Goal: Task Accomplishment & Management: Complete application form

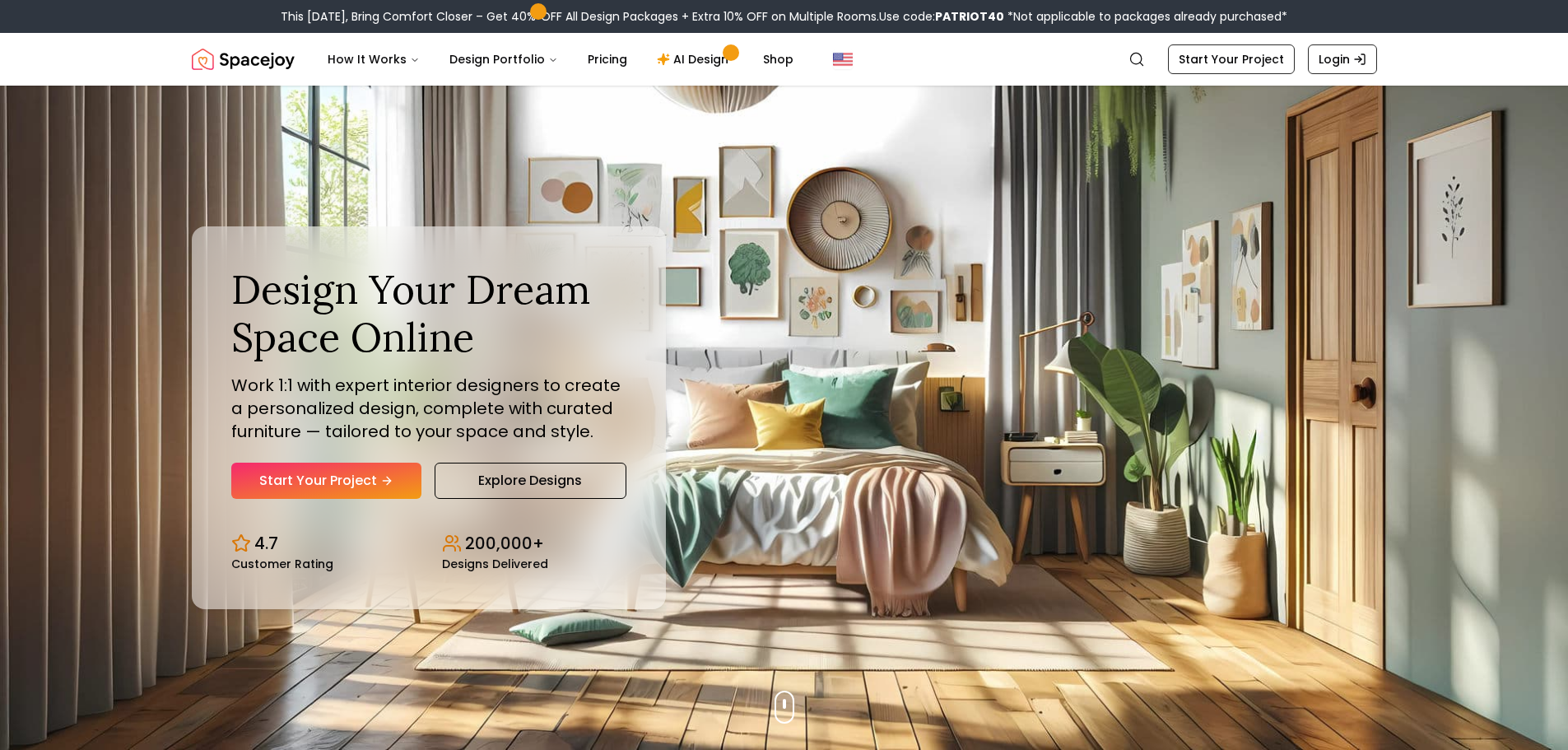
click at [371, 488] on link "Start Your Project" at bounding box center [326, 481] width 190 height 36
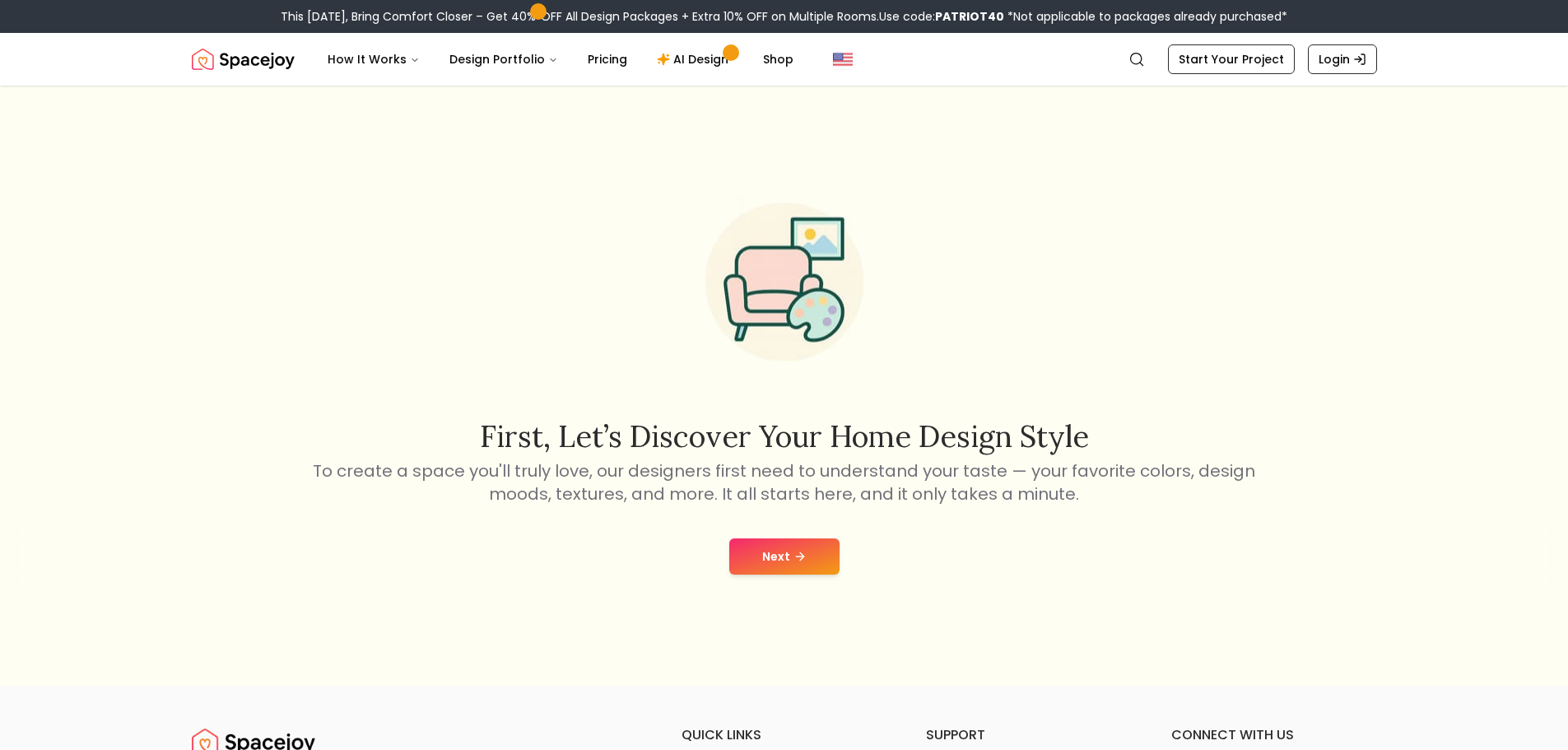
click at [783, 547] on button "Next" at bounding box center [784, 556] width 110 height 36
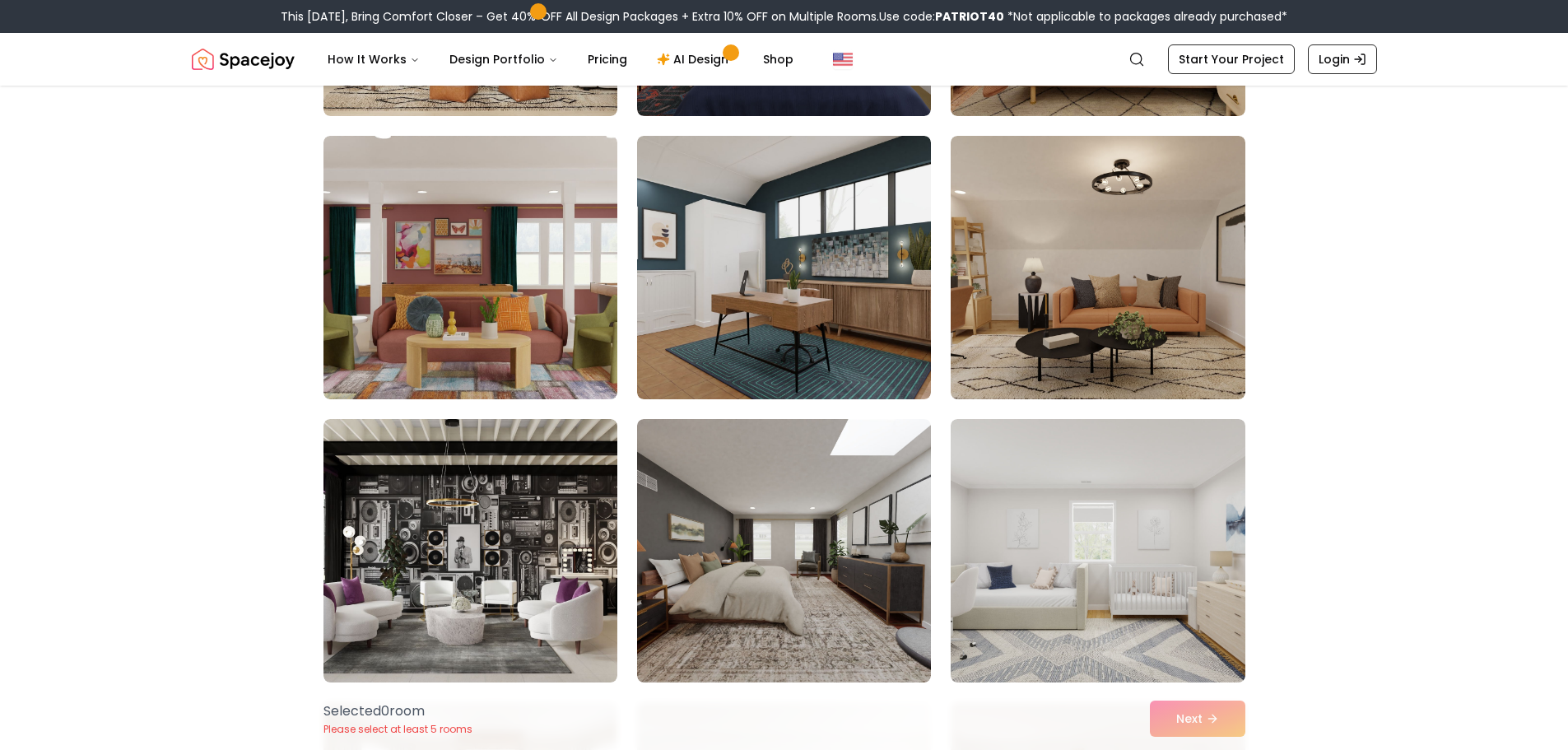
scroll to position [3458, 0]
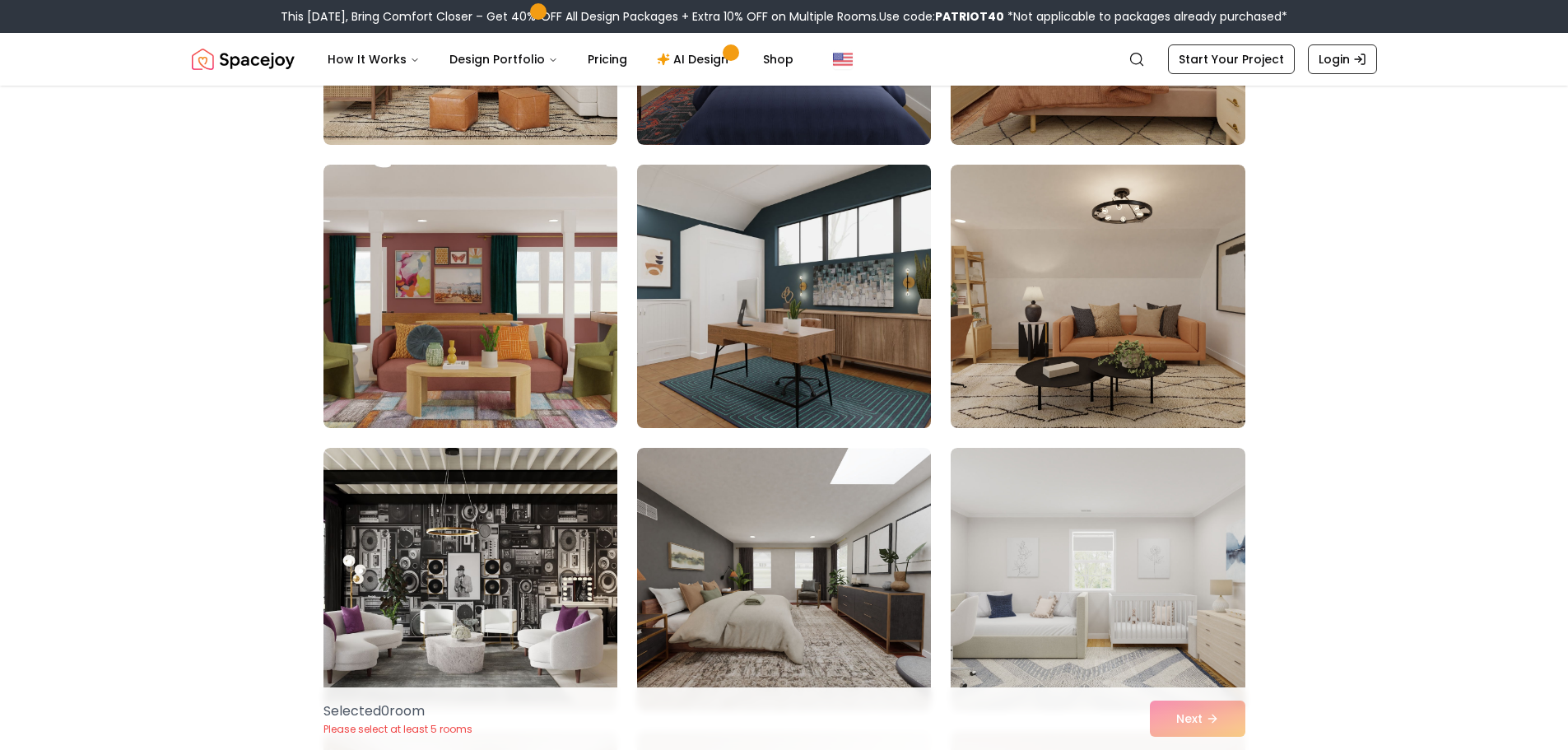
click at [850, 358] on img at bounding box center [784, 297] width 308 height 276
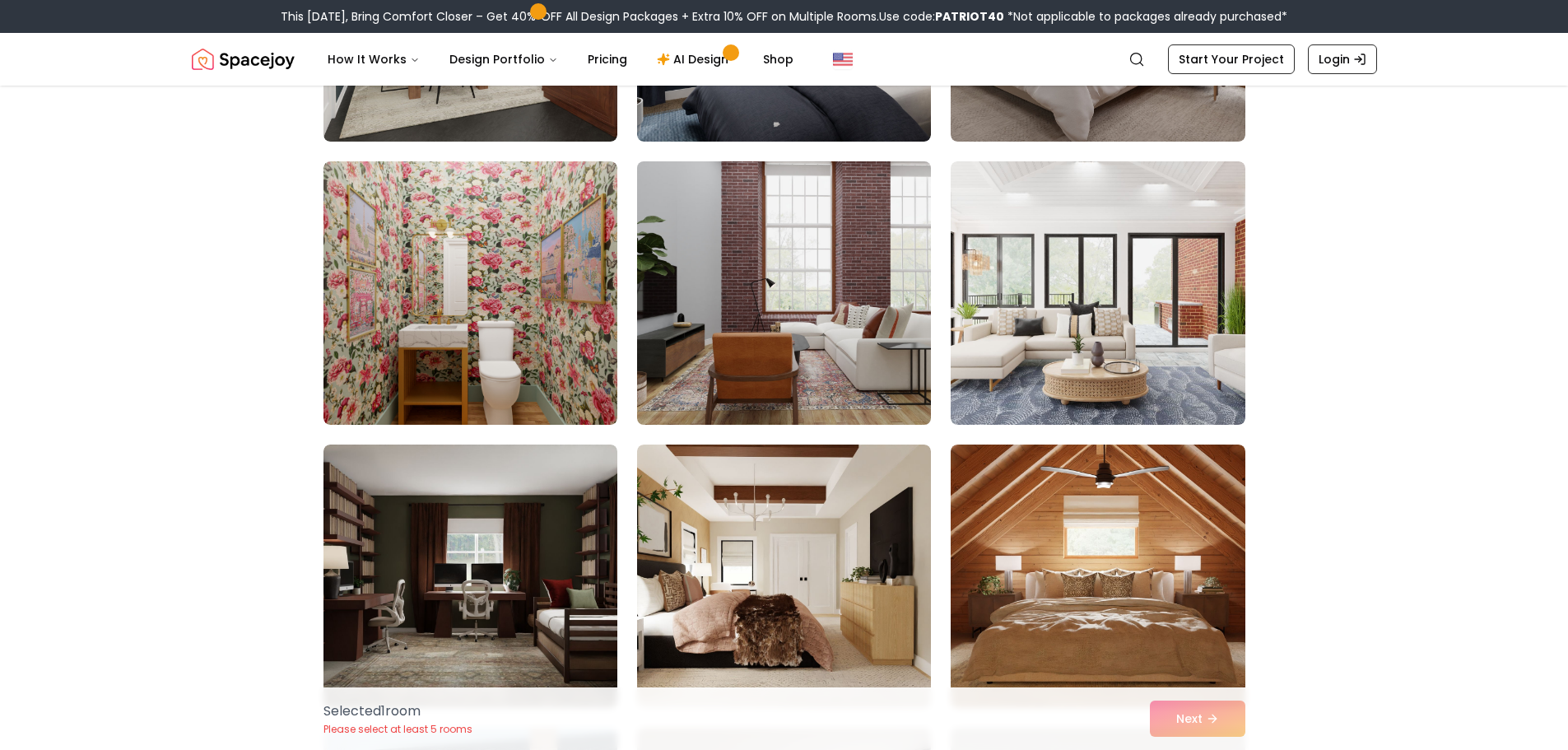
click at [850, 338] on img at bounding box center [784, 293] width 308 height 276
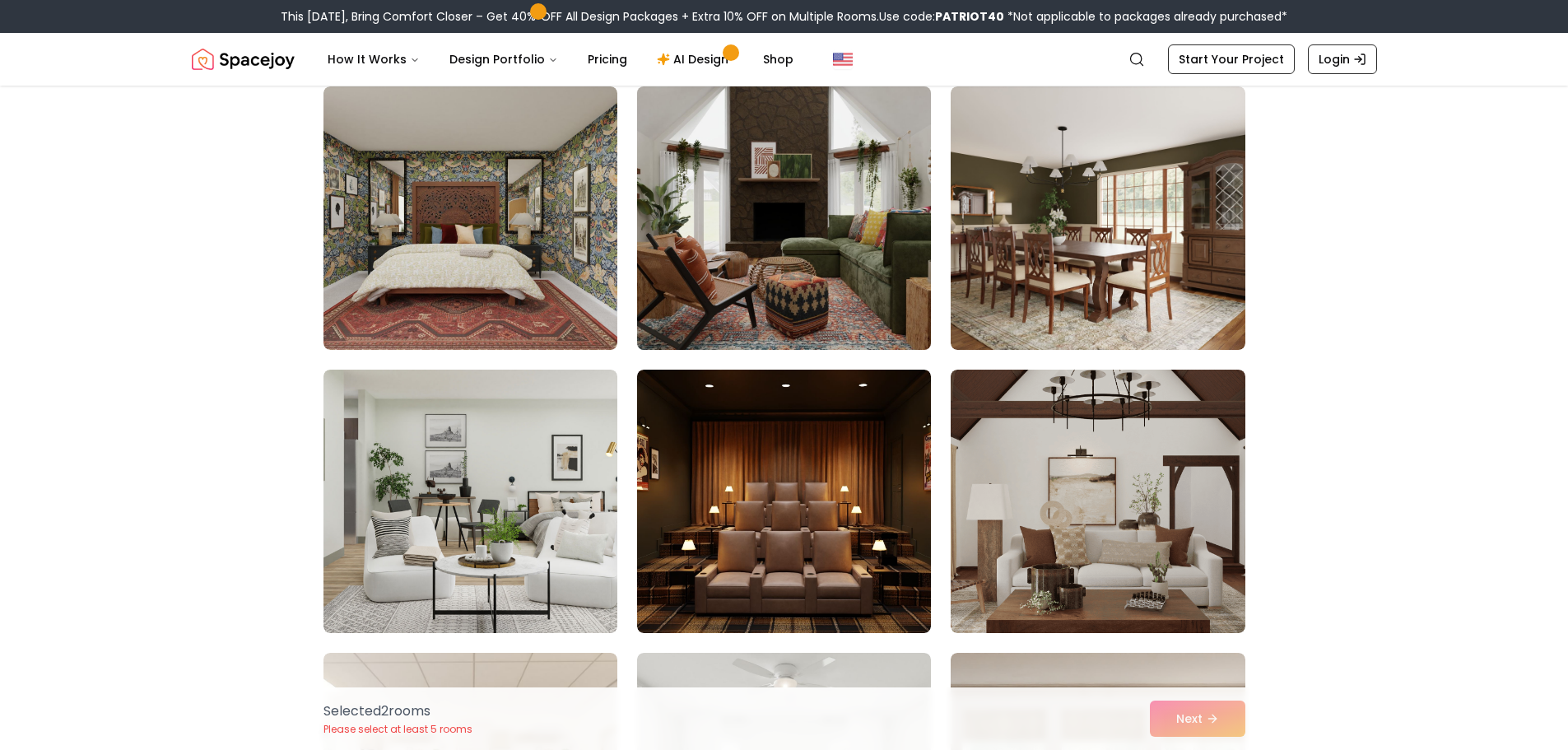
scroll to position [988, 0]
click at [832, 253] on img at bounding box center [784, 217] width 308 height 276
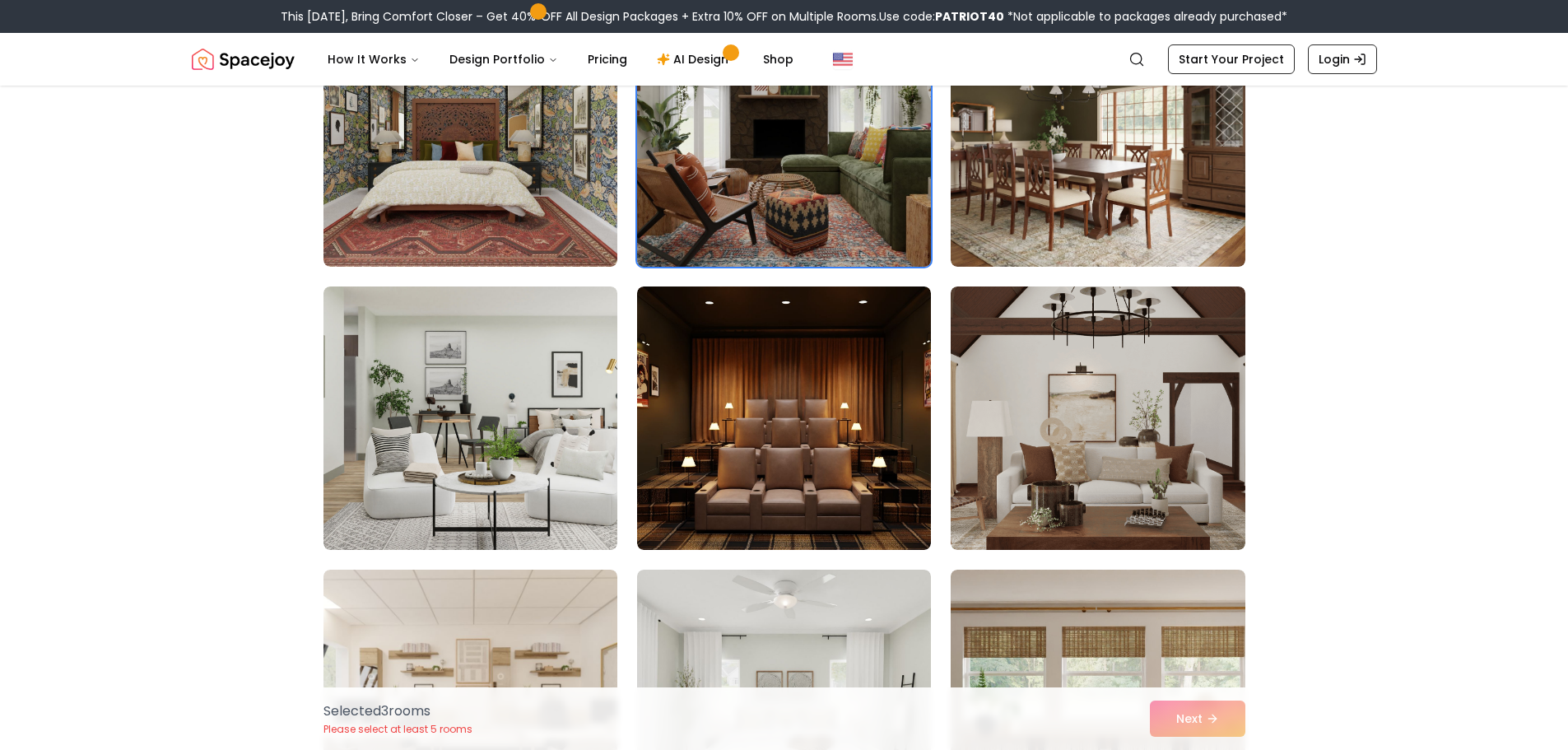
click at [830, 224] on img at bounding box center [784, 135] width 308 height 276
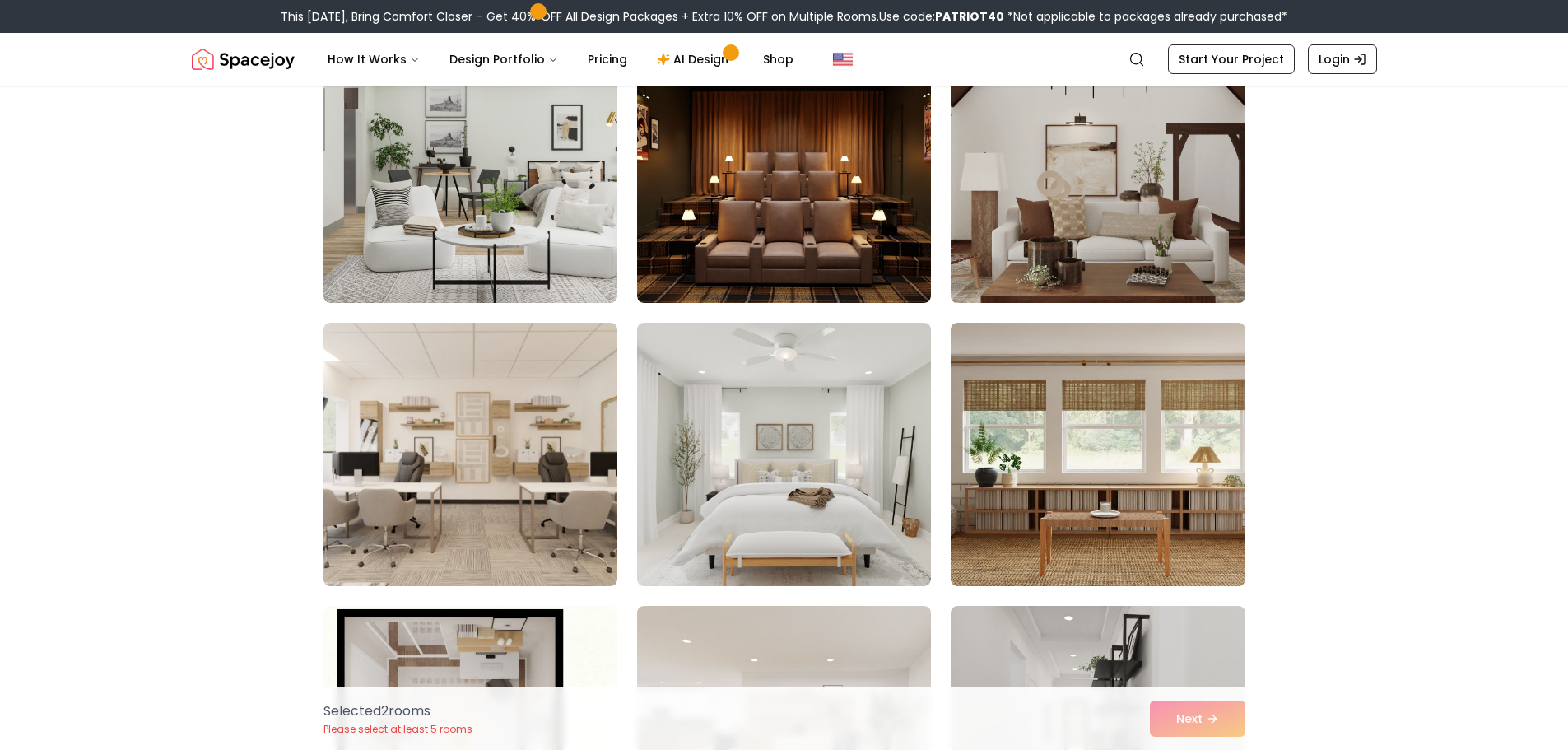
click at [994, 227] on img at bounding box center [1097, 171] width 308 height 276
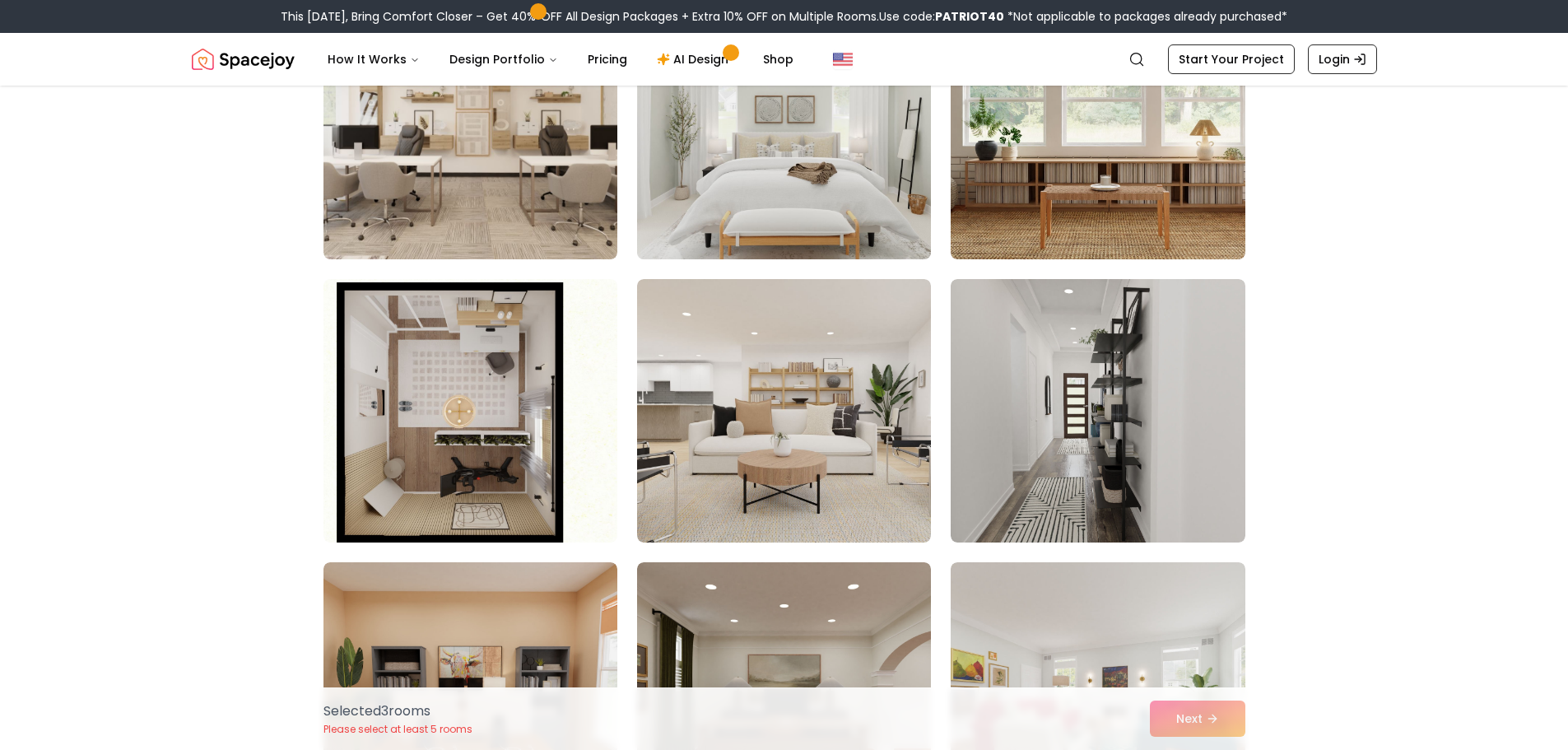
scroll to position [1647, 0]
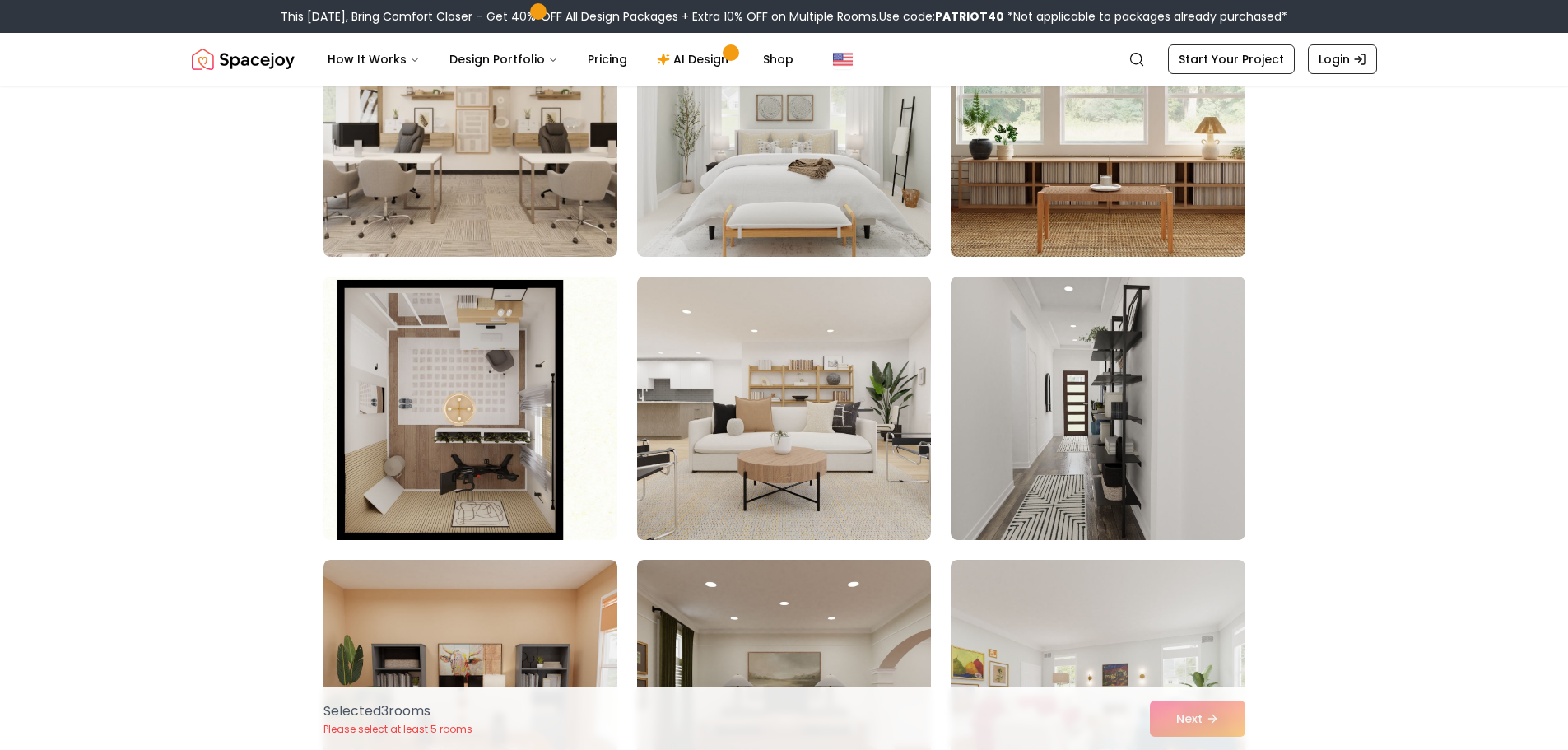
click at [989, 204] on img at bounding box center [1097, 125] width 308 height 276
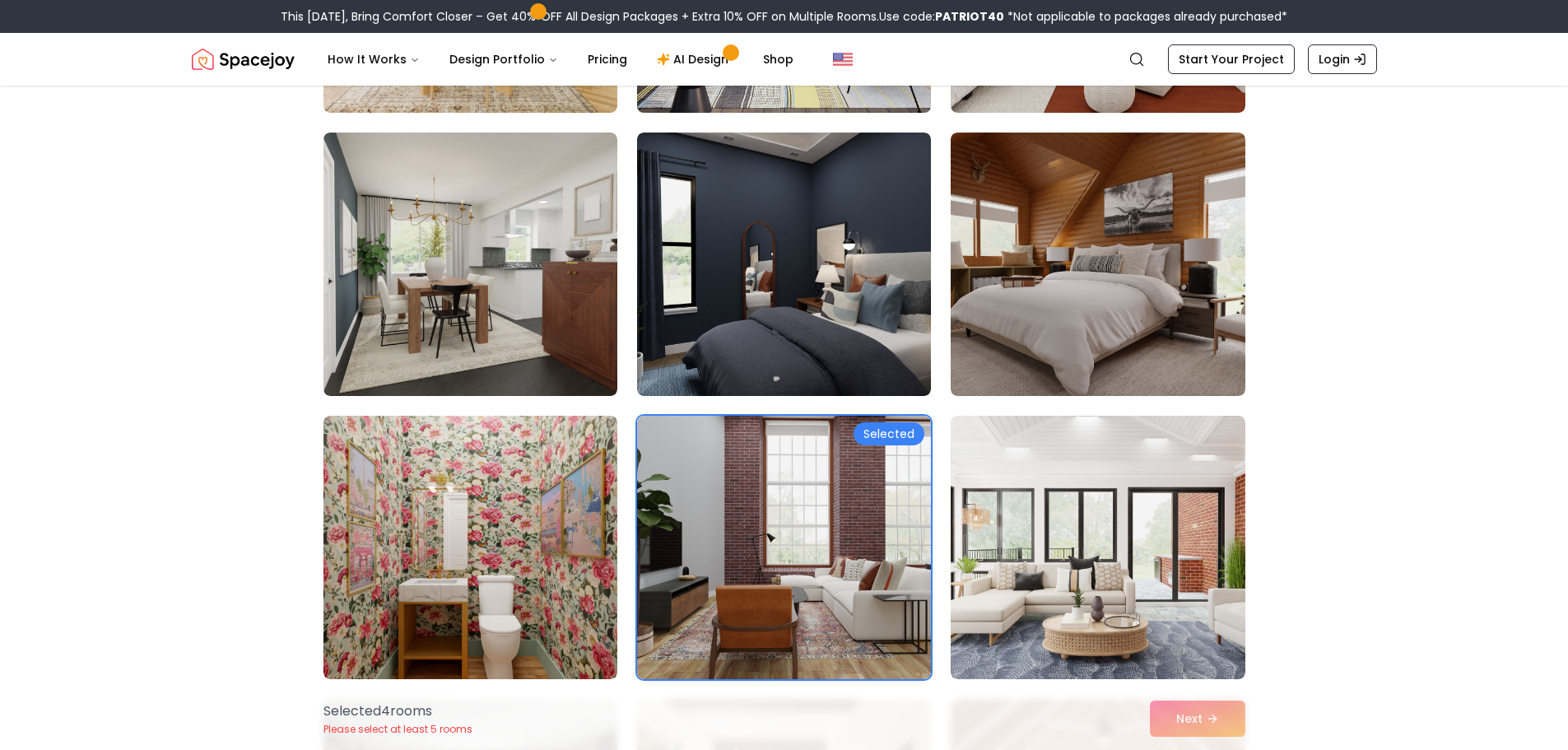
scroll to position [5763, 0]
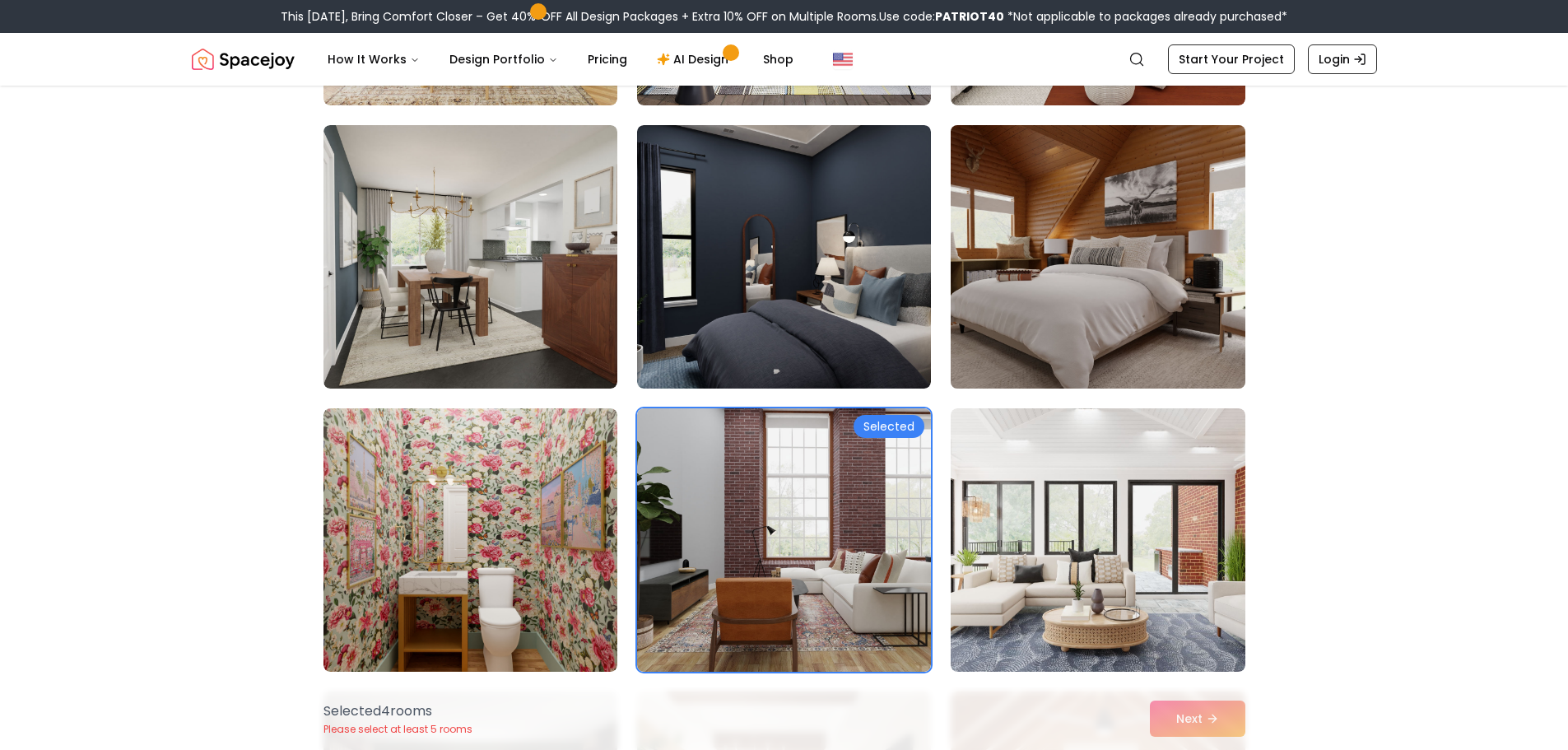
click at [1025, 250] on img at bounding box center [1097, 257] width 308 height 276
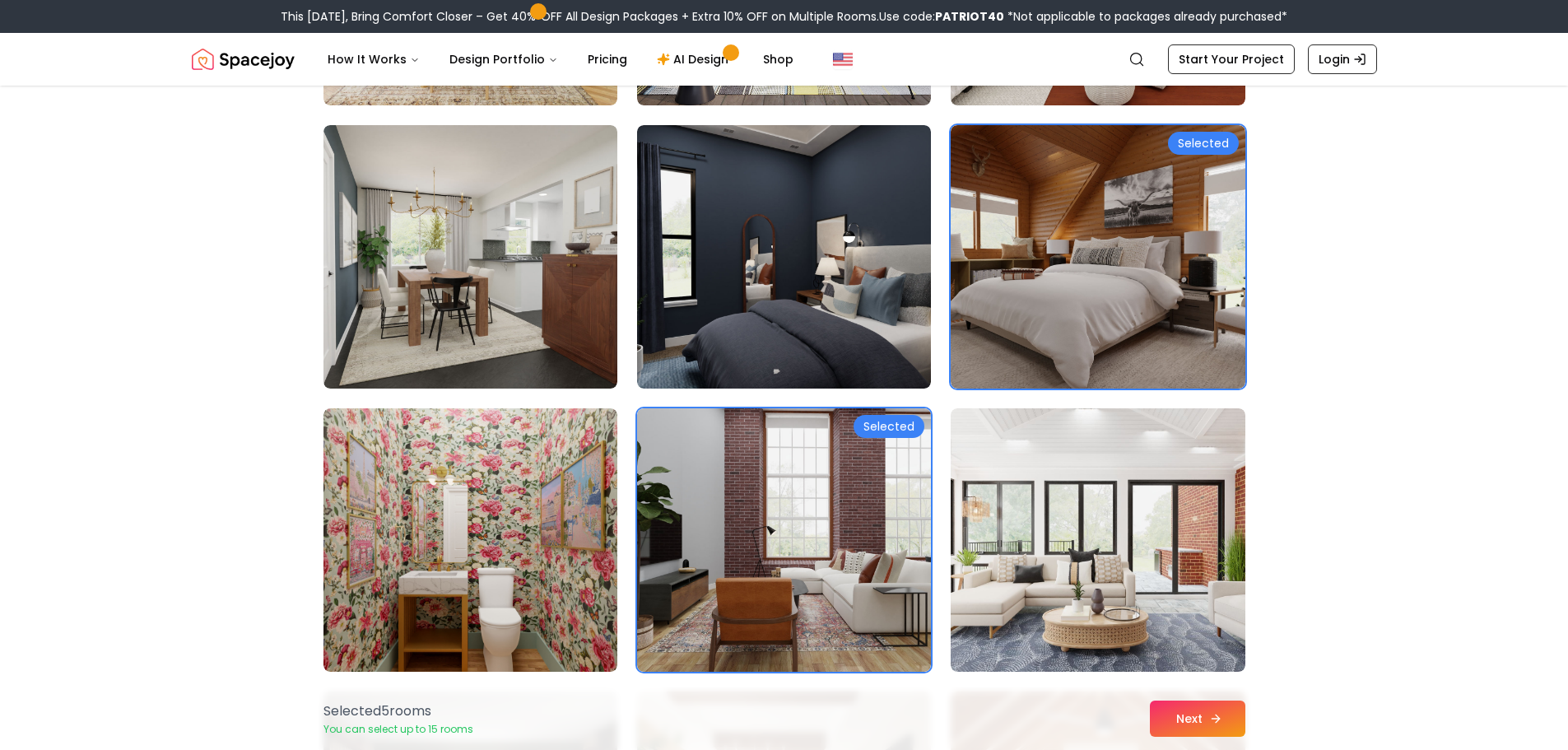
click at [1190, 711] on button "Next" at bounding box center [1197, 719] width 96 height 36
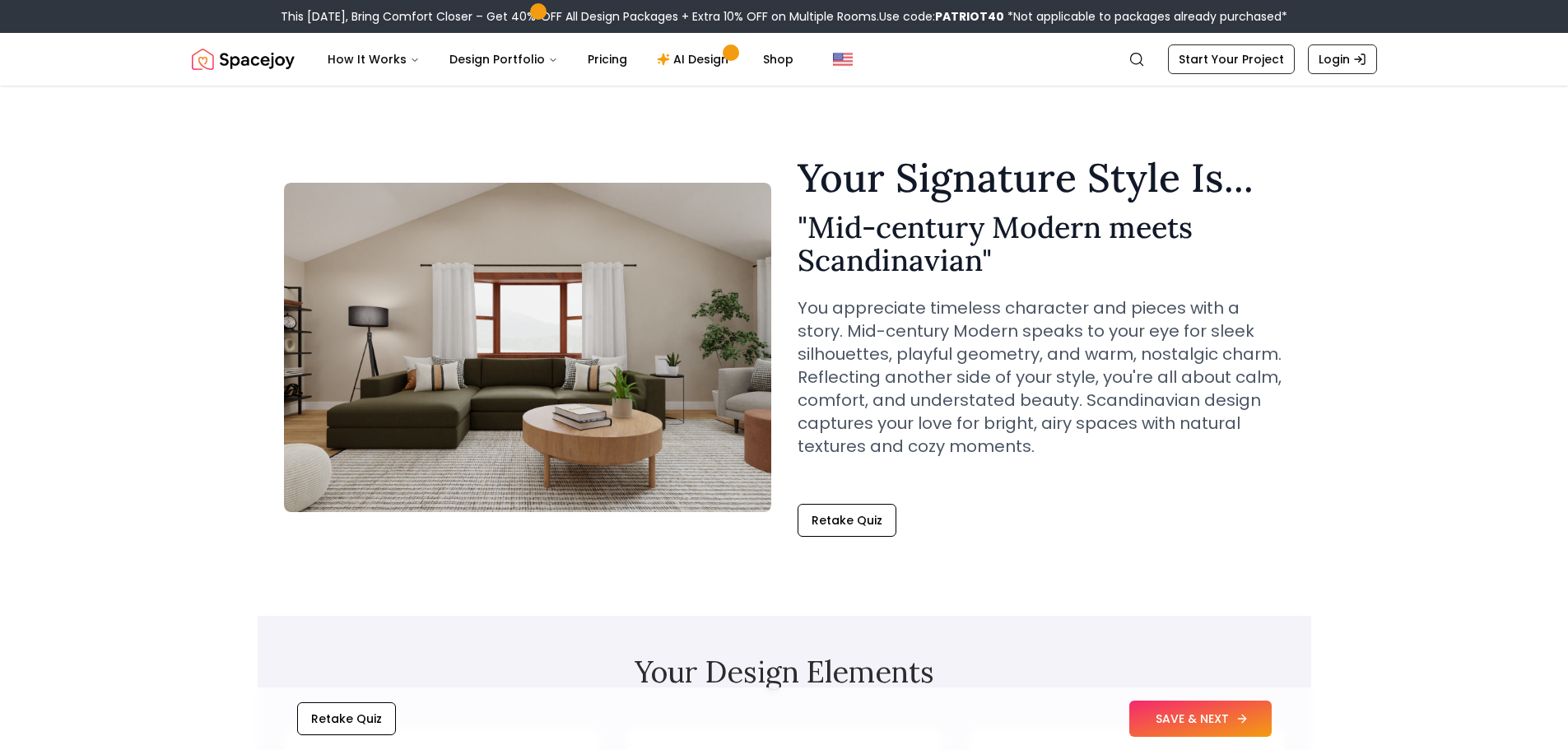
click at [1149, 716] on button "SAVE & NEXT" at bounding box center [1200, 719] width 142 height 36
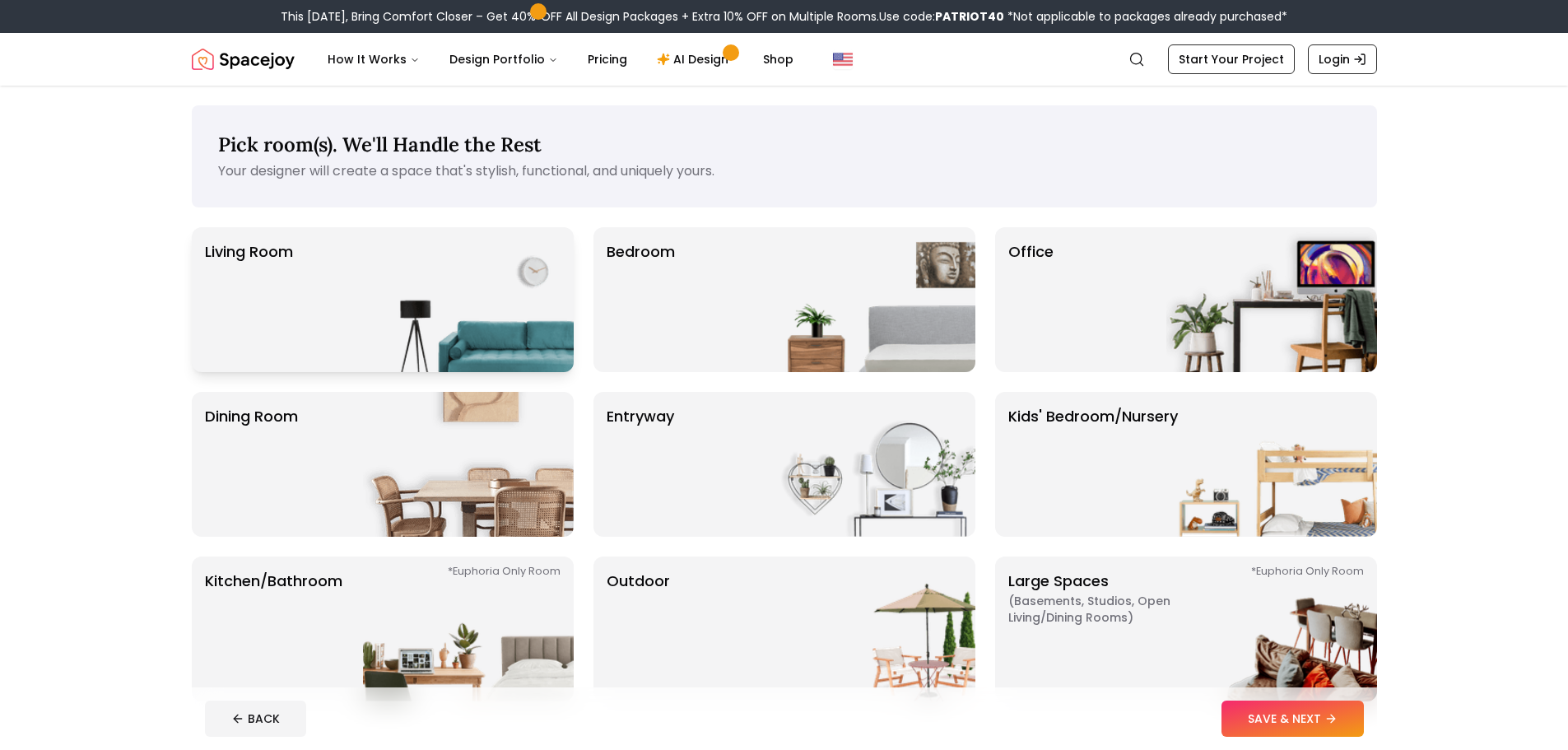
click at [469, 288] on img at bounding box center [468, 299] width 211 height 145
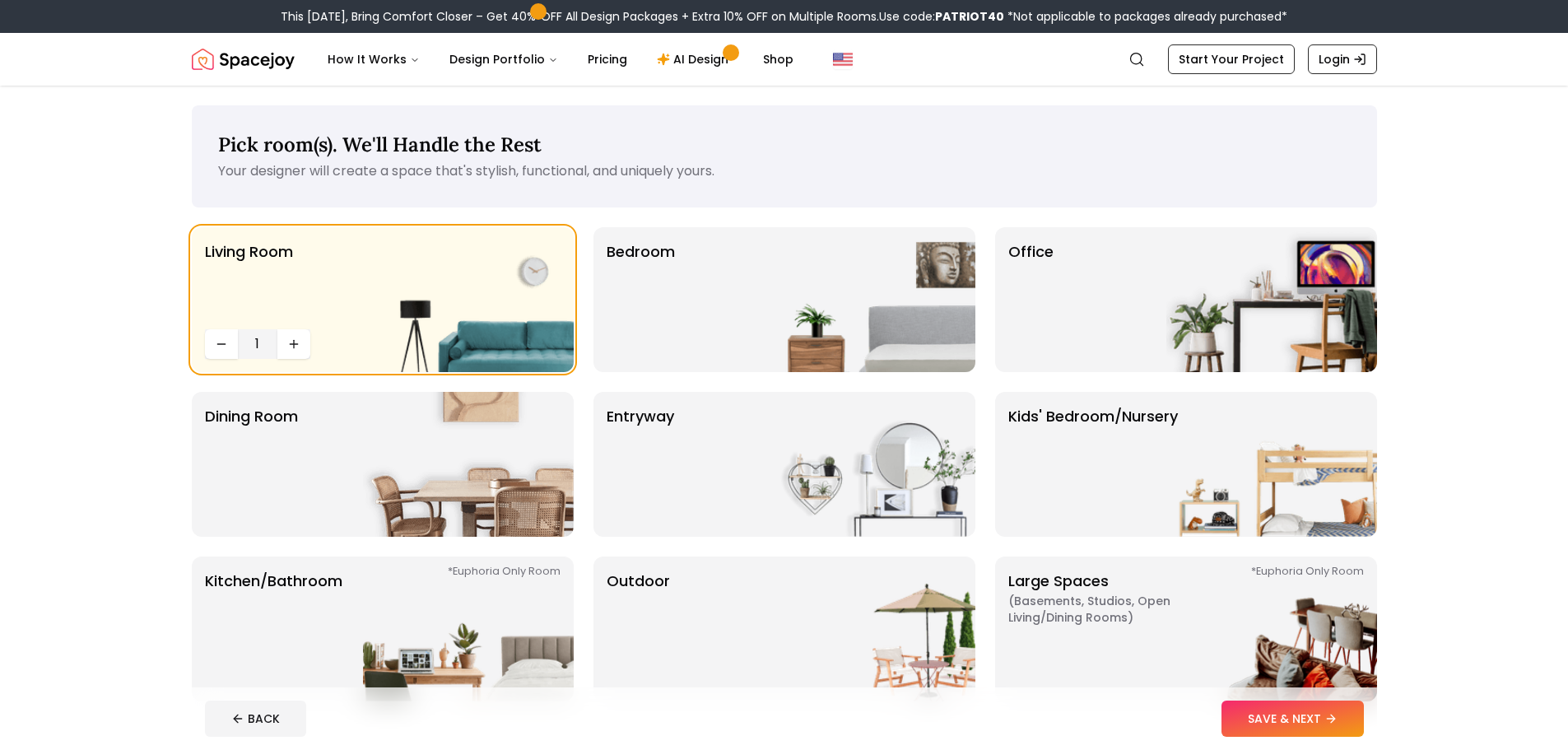
click at [1282, 728] on button "SAVE & NEXT" at bounding box center [1293, 719] width 142 height 36
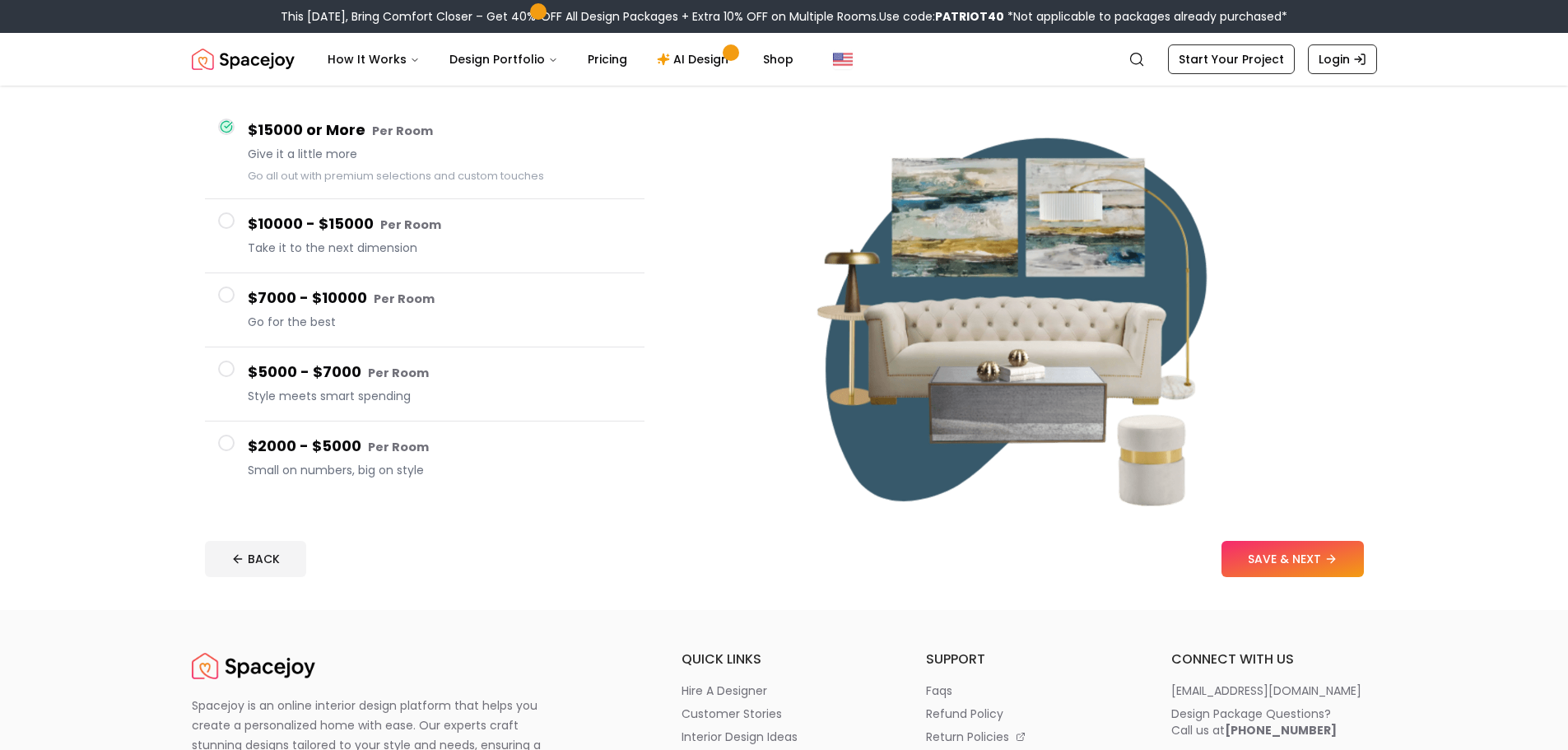
scroll to position [164, 0]
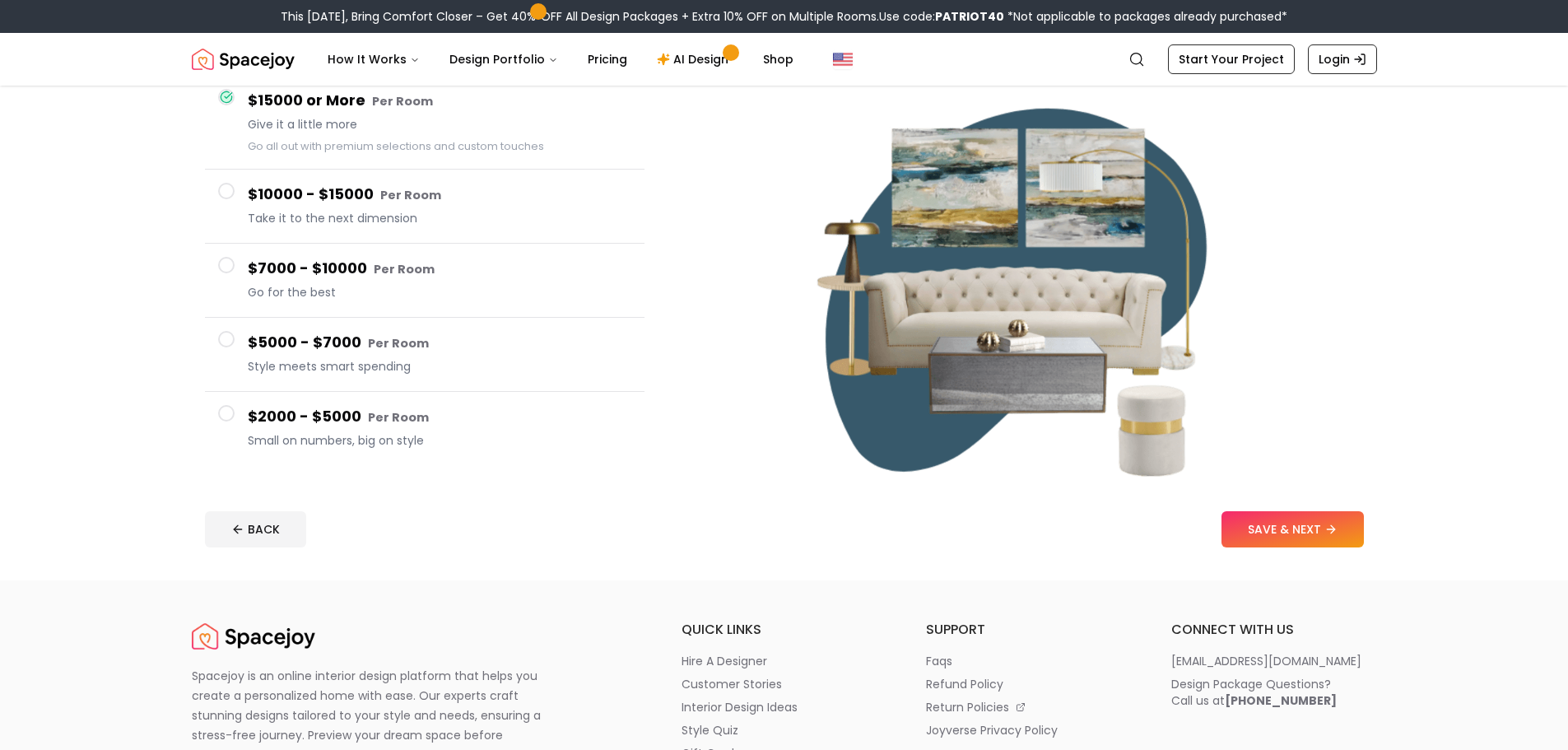
click at [233, 417] on span at bounding box center [225, 413] width 16 height 16
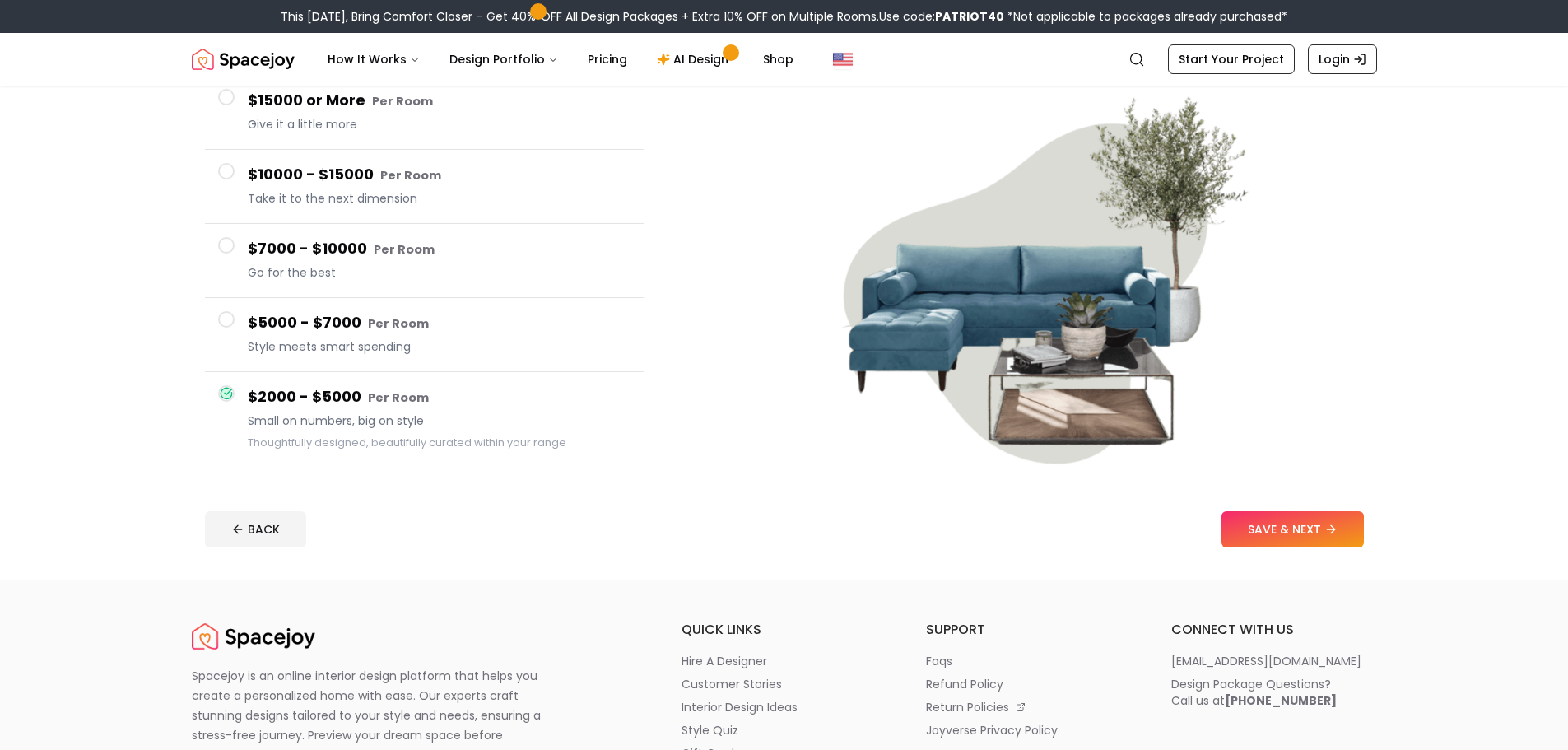
drag, startPoint x: 1308, startPoint y: 547, endPoint x: 1301, endPoint y: 538, distance: 11.4
click at [1307, 547] on footer "BACK SAVE & NEXT" at bounding box center [784, 530] width 1185 height 63
click at [1294, 531] on button "SAVE & NEXT" at bounding box center [1293, 529] width 142 height 36
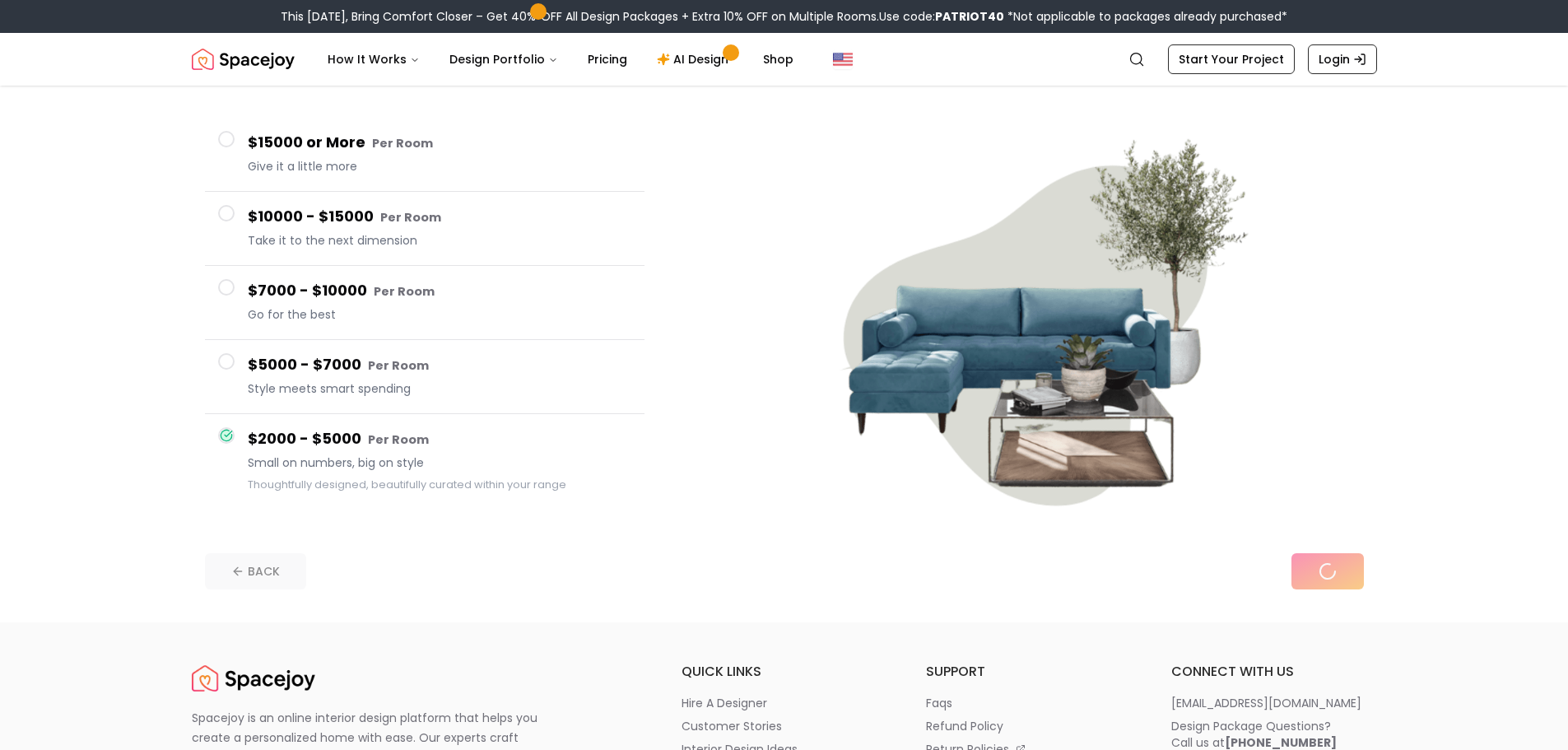
scroll to position [0, 0]
